Goal: Task Accomplishment & Management: Manage account settings

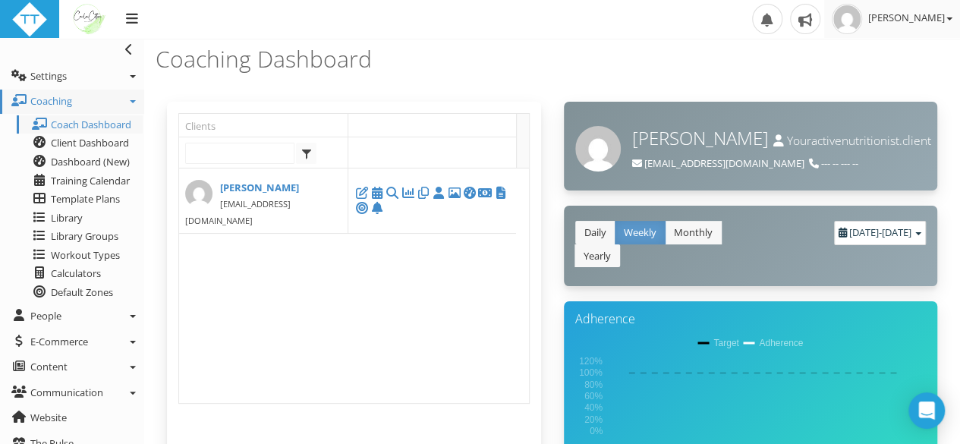
click at [927, 19] on span "[PERSON_NAME]" at bounding box center [910, 18] width 84 height 14
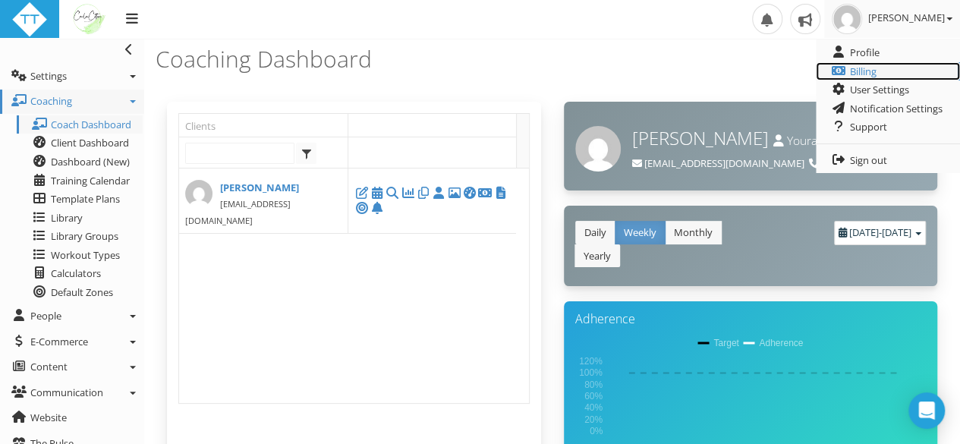
click at [865, 73] on link "Billing" at bounding box center [888, 71] width 144 height 19
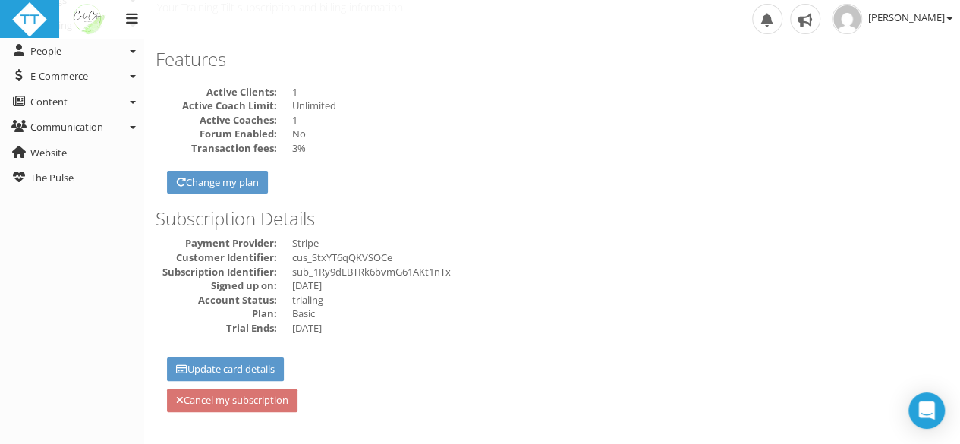
scroll to position [85, 0]
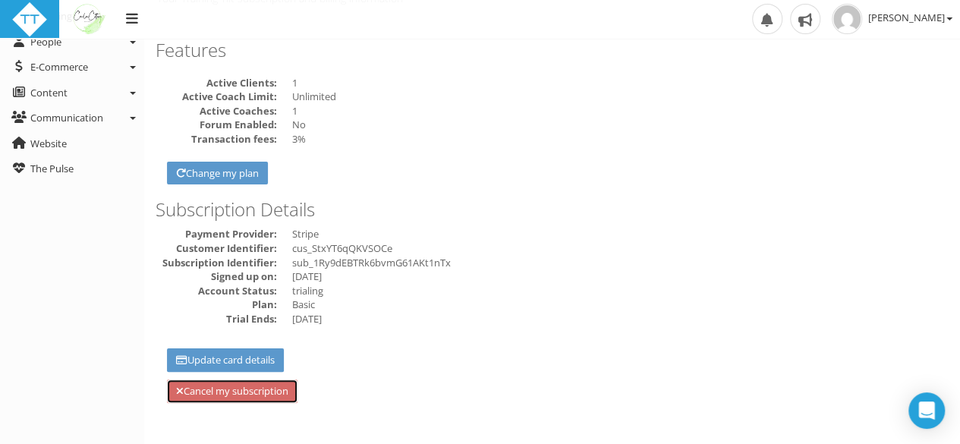
click at [260, 392] on link "Cancel my subscription" at bounding box center [232, 392] width 131 height 24
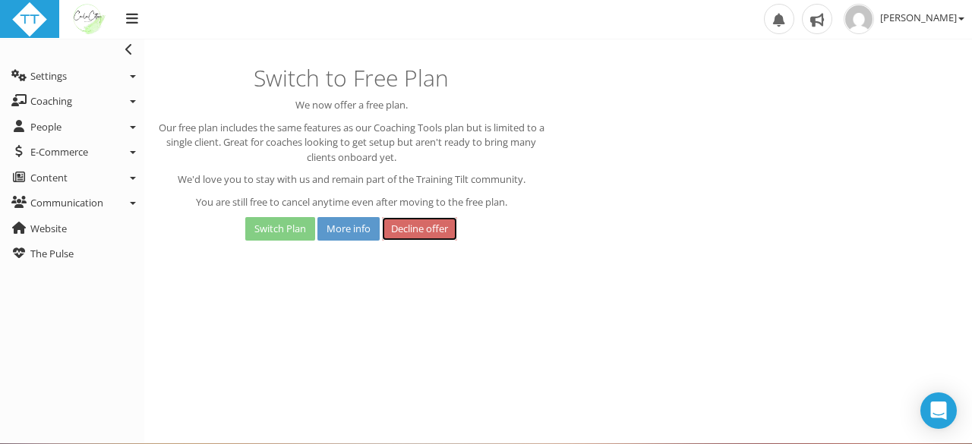
click at [425, 227] on link "Decline offer" at bounding box center [419, 229] width 75 height 24
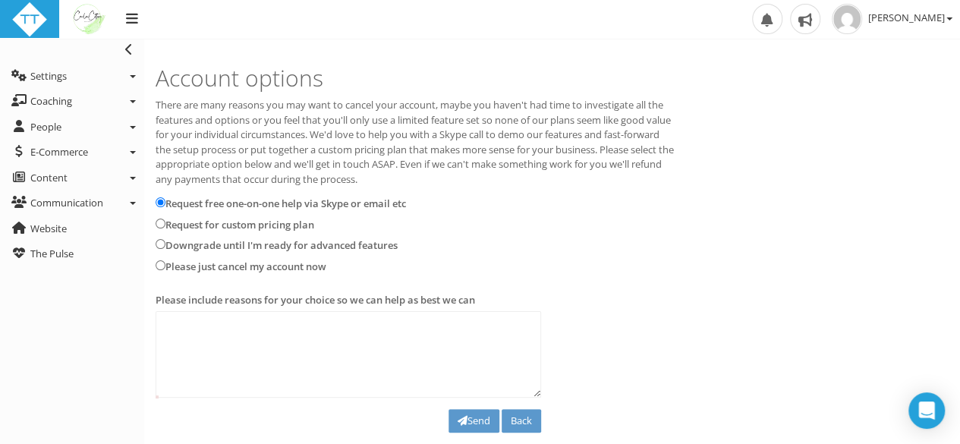
scroll to position [27, 0]
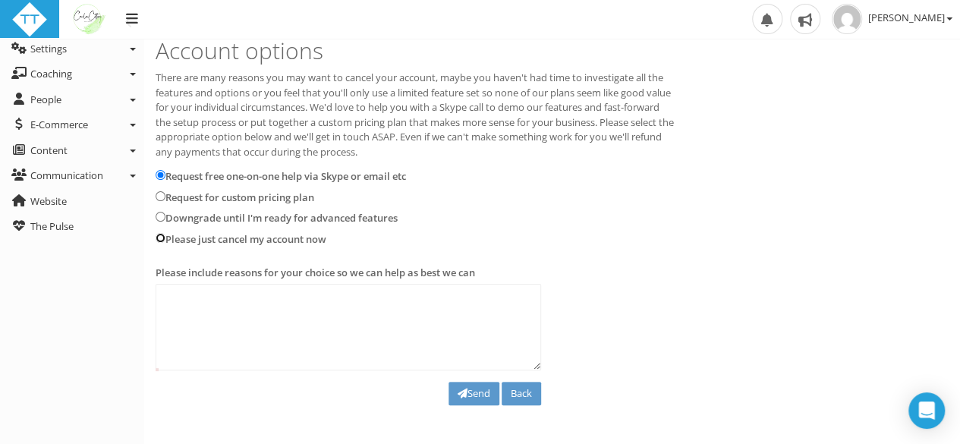
click at [157, 235] on input "Please just cancel my account now" at bounding box center [161, 238] width 10 height 10
radio input "true"
click at [519, 386] on link "Back" at bounding box center [521, 394] width 39 height 24
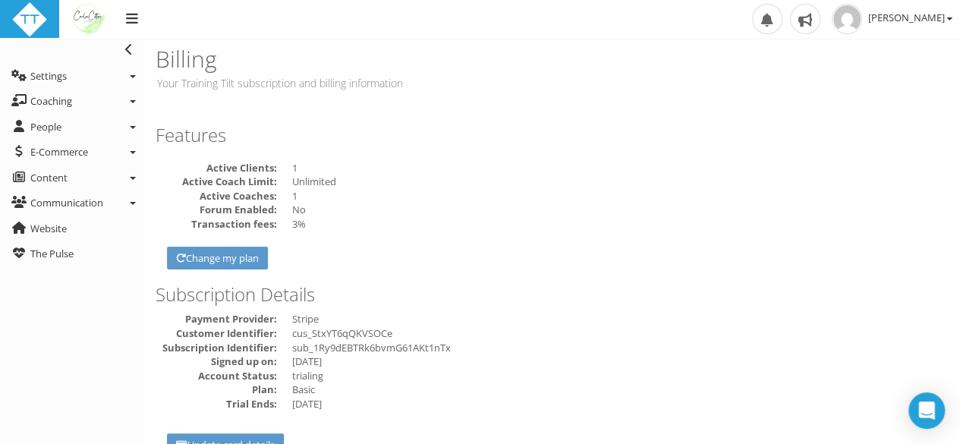
scroll to position [85, 0]
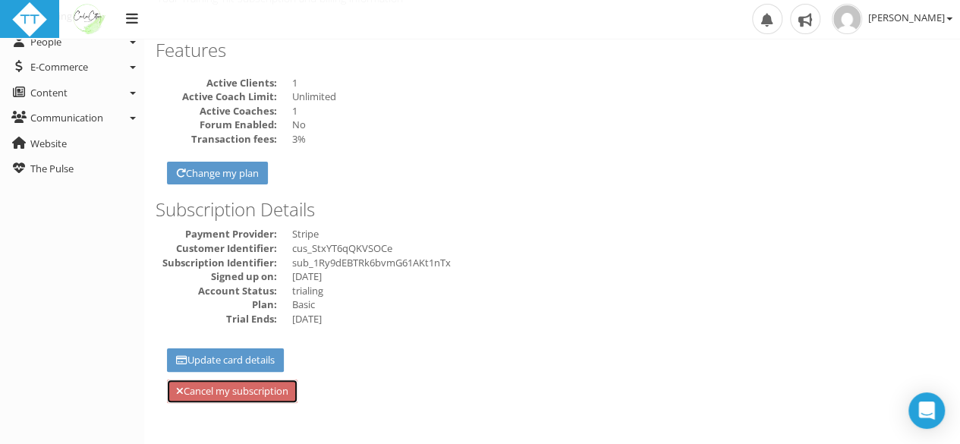
click at [263, 390] on link "Cancel my subscription" at bounding box center [232, 392] width 131 height 24
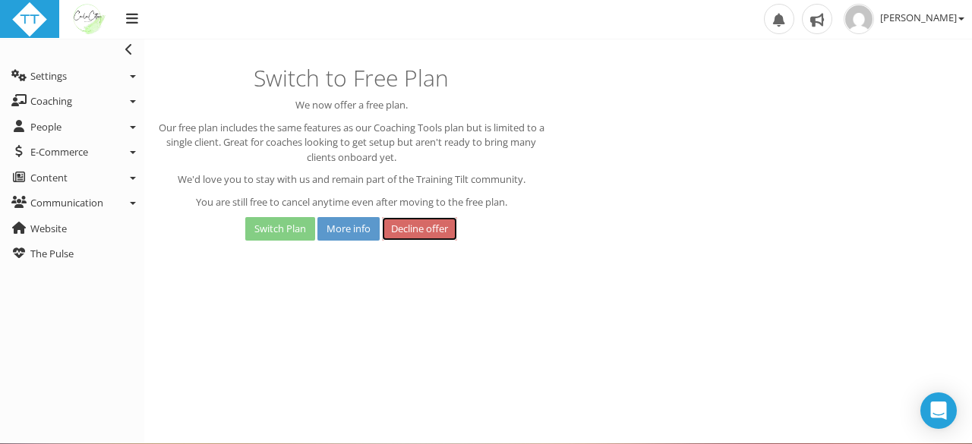
click at [439, 236] on link "Decline offer" at bounding box center [419, 229] width 75 height 24
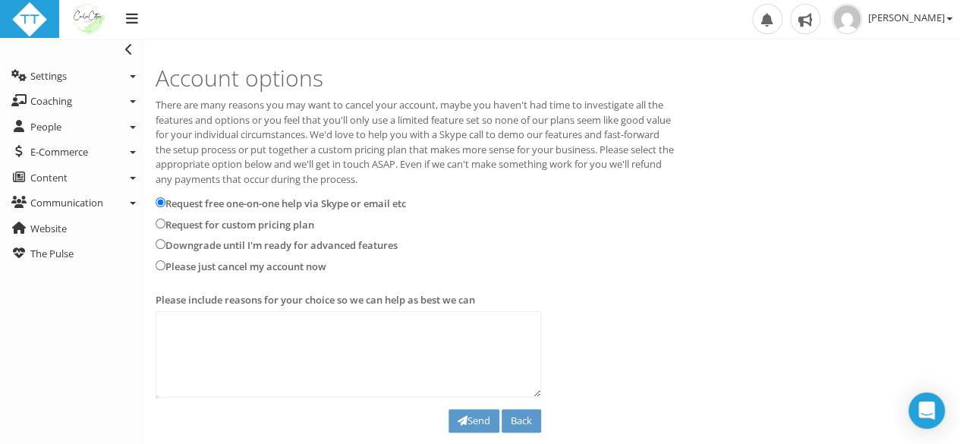
click at [273, 266] on label "Please just cancel my account now" at bounding box center [245, 267] width 161 height 15
click at [165, 266] on input "Please just cancel my account now" at bounding box center [161, 265] width 10 height 10
radio input "true"
click at [477, 414] on button "Send" at bounding box center [474, 421] width 51 height 24
